Goal: Obtain resource: Obtain resource

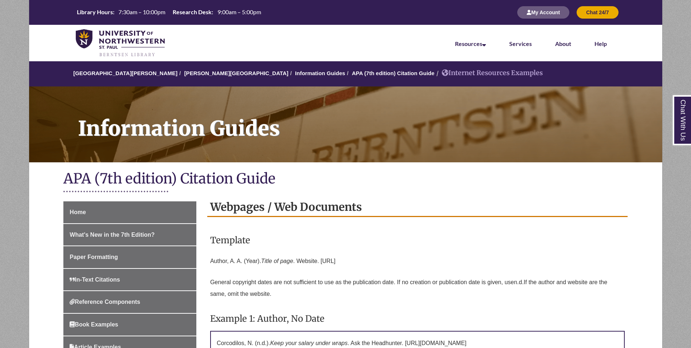
scroll to position [118, 0]
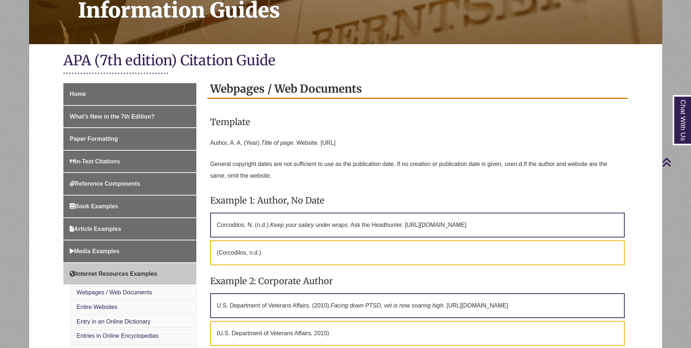
drag, startPoint x: 357, startPoint y: 146, endPoint x: 278, endPoint y: 144, distance: 79.4
click at [278, 144] on p "Author, A. A. (Year). Title of page . Website. [URL]" at bounding box center [417, 142] width 415 height 17
drag, startPoint x: 278, startPoint y: 144, endPoint x: 419, endPoint y: 138, distance: 141.8
click at [419, 138] on p "Author, A. A. (Year). Title of page . Website. [URL]" at bounding box center [417, 142] width 415 height 17
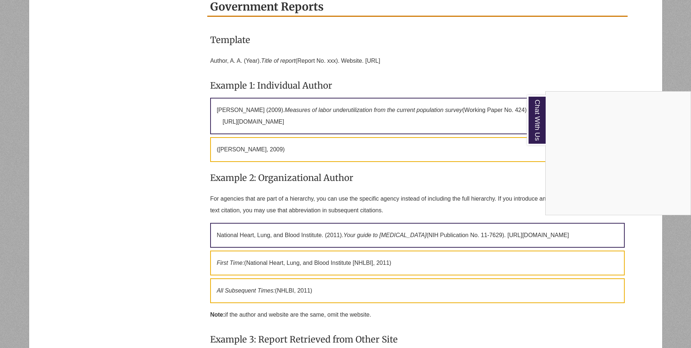
scroll to position [1903, 0]
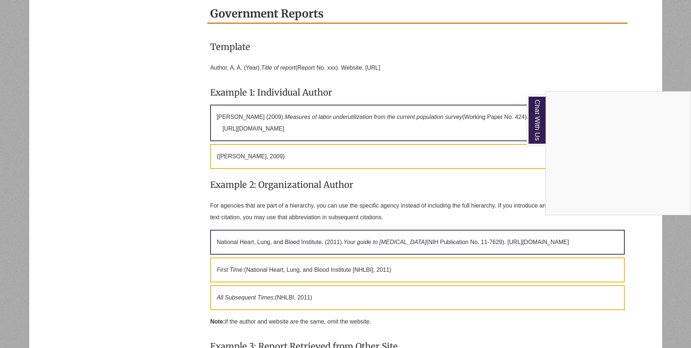
drag, startPoint x: 404, startPoint y: 90, endPoint x: 207, endPoint y: 87, distance: 197.1
click at [205, 84] on div "Chat With Us" at bounding box center [345, 174] width 691 height 348
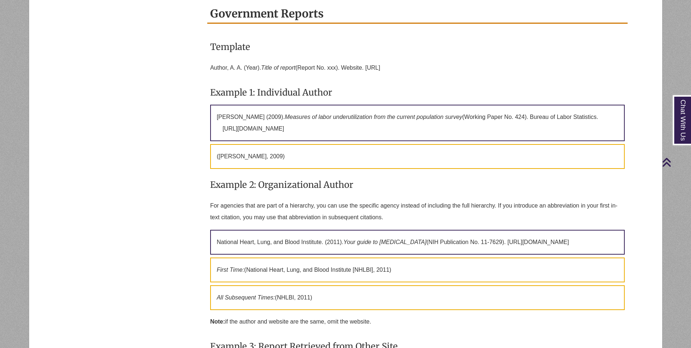
drag, startPoint x: 211, startPoint y: 89, endPoint x: 399, endPoint y: 91, distance: 188.0
click at [399, 77] on p "Author, A. A. (Year). Title of report (Report No. xxx). Website. [URL]" at bounding box center [417, 67] width 415 height 17
drag, startPoint x: 399, startPoint y: 91, endPoint x: 381, endPoint y: 90, distance: 17.5
copy p "Author, A. A. (Year). Title of report (Report No. xxx). Website. [URL]"
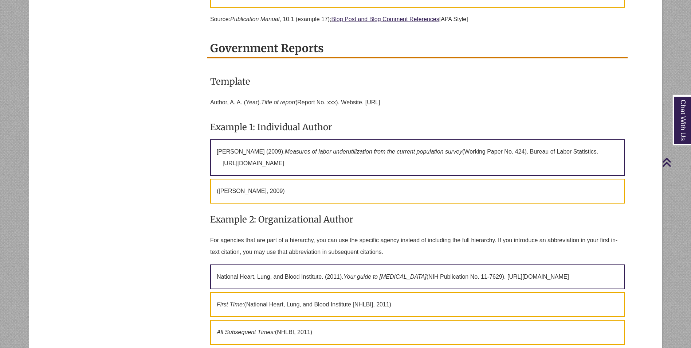
scroll to position [1917, 0]
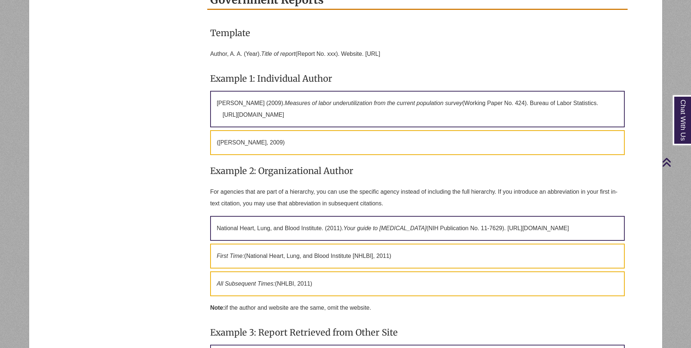
click at [447, 42] on h3 "Template" at bounding box center [417, 32] width 415 height 17
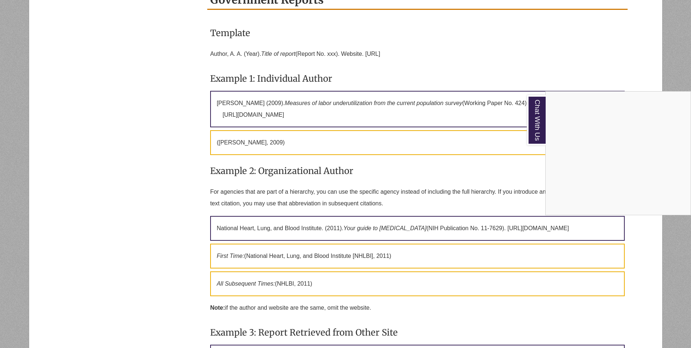
click at [436, 72] on div "Chat With Us" at bounding box center [345, 174] width 691 height 348
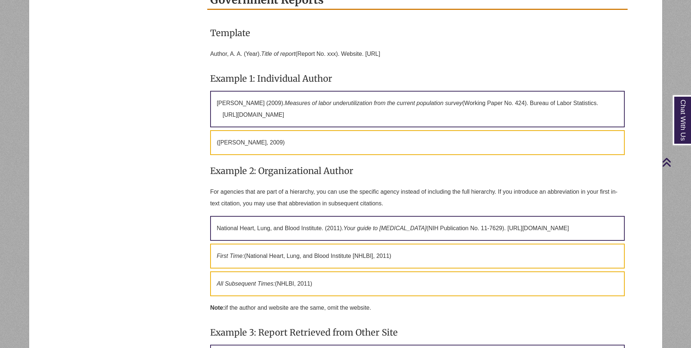
drag, startPoint x: 401, startPoint y: 78, endPoint x: 209, endPoint y: 77, distance: 191.6
click at [209, 77] on div "Template Author, A. A. (Year). Title of report (Report No. xxx). Website. http:…" at bounding box center [417, 224] width 420 height 415
drag, startPoint x: 333, startPoint y: 75, endPoint x: 275, endPoint y: 134, distance: 82.2
click at [275, 127] on p "Haugen, S. E. (2009). Measures of labor underutilization from the current popul…" at bounding box center [417, 109] width 415 height 36
drag, startPoint x: 275, startPoint y: 134, endPoint x: 212, endPoint y: 120, distance: 65.0
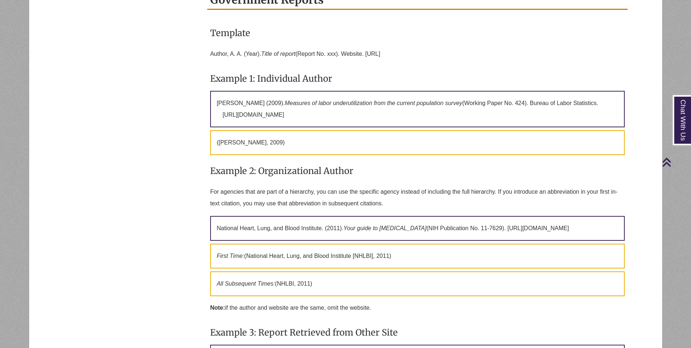
click at [212, 120] on p "Haugen, S. E. (2009). Measures of labor underutilization from the current popul…" at bounding box center [417, 109] width 415 height 36
drag, startPoint x: 212, startPoint y: 120, endPoint x: 261, endPoint y: 127, distance: 49.4
copy p "Haugen, S. E. (2009). Measures of labor underutilization from the current popul…"
